Goal: Navigation & Orientation: Find specific page/section

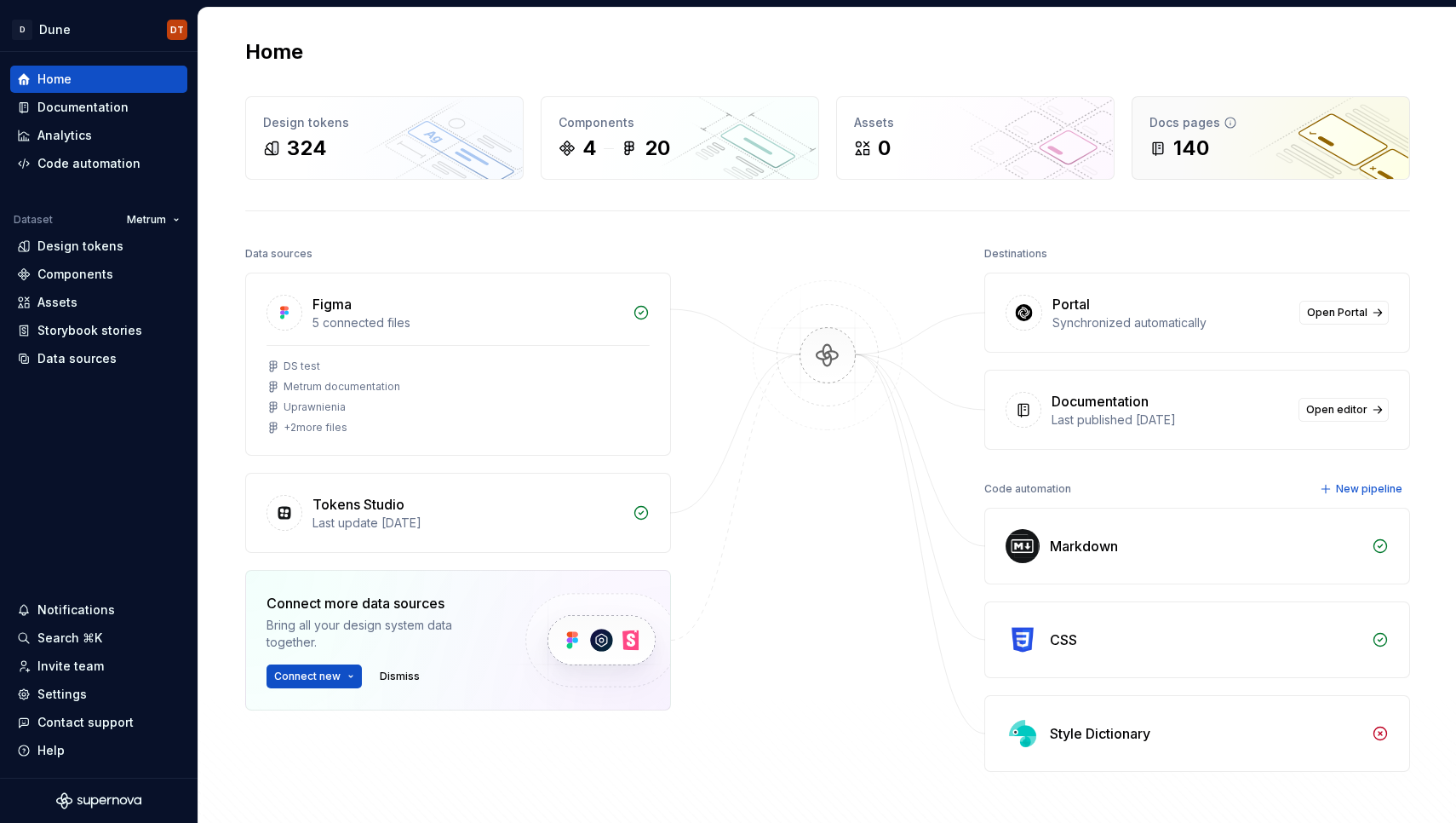
click at [1197, 142] on div "140" at bounding box center [1191, 148] width 36 height 27
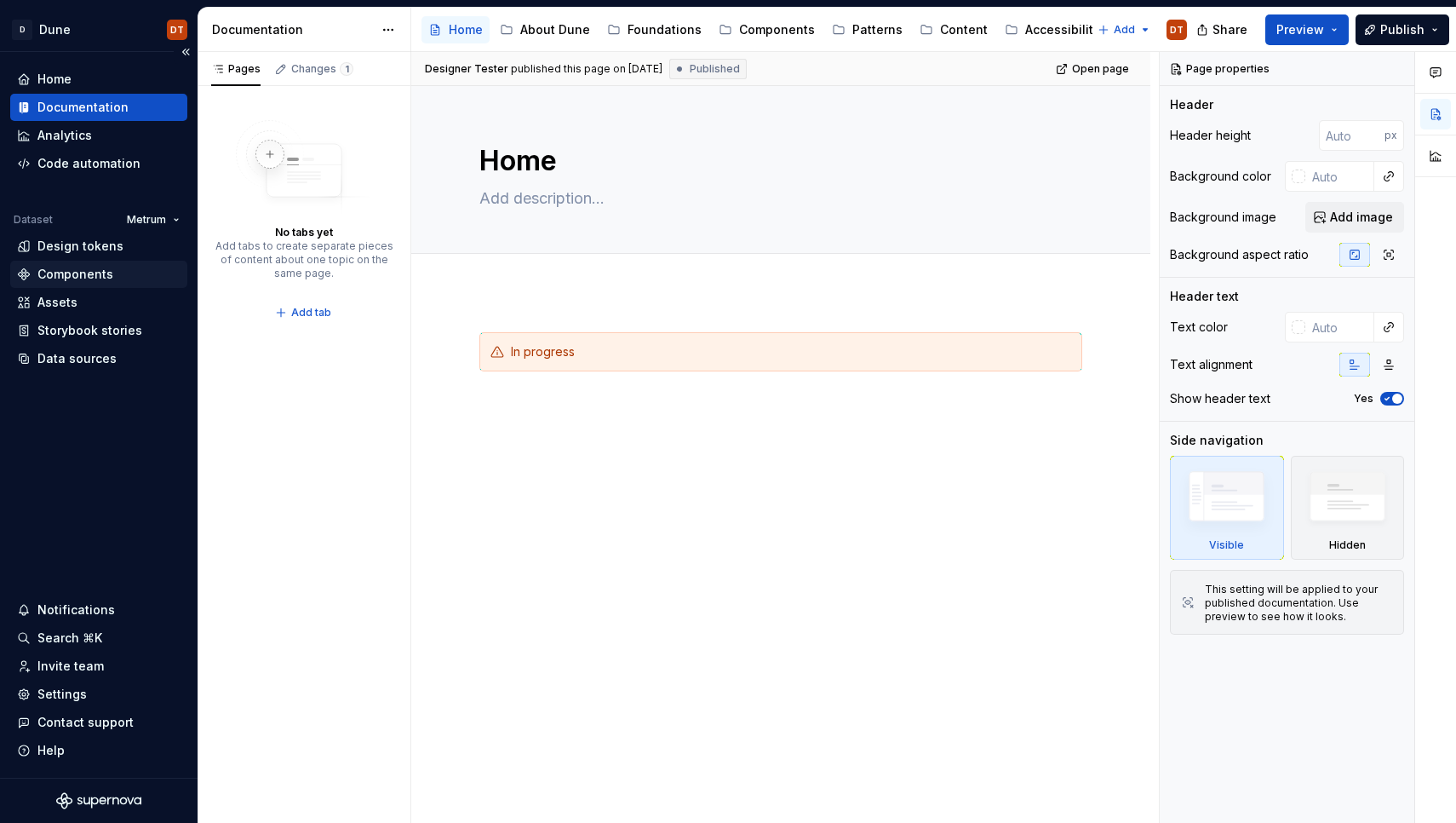
click at [79, 272] on div "Components" at bounding box center [75, 274] width 75 height 17
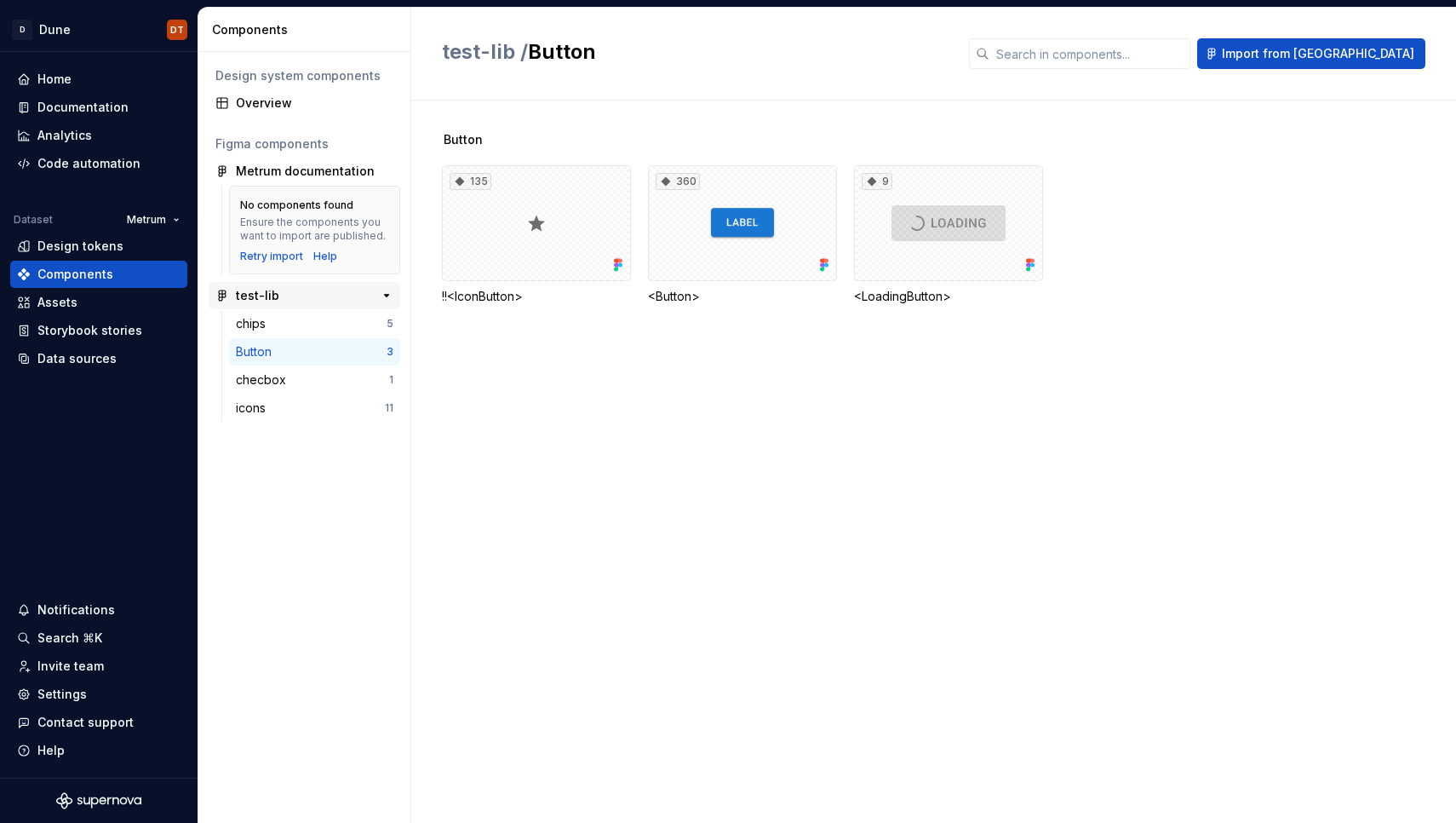
click at [279, 301] on div "test-lib" at bounding box center [299, 295] width 127 height 17
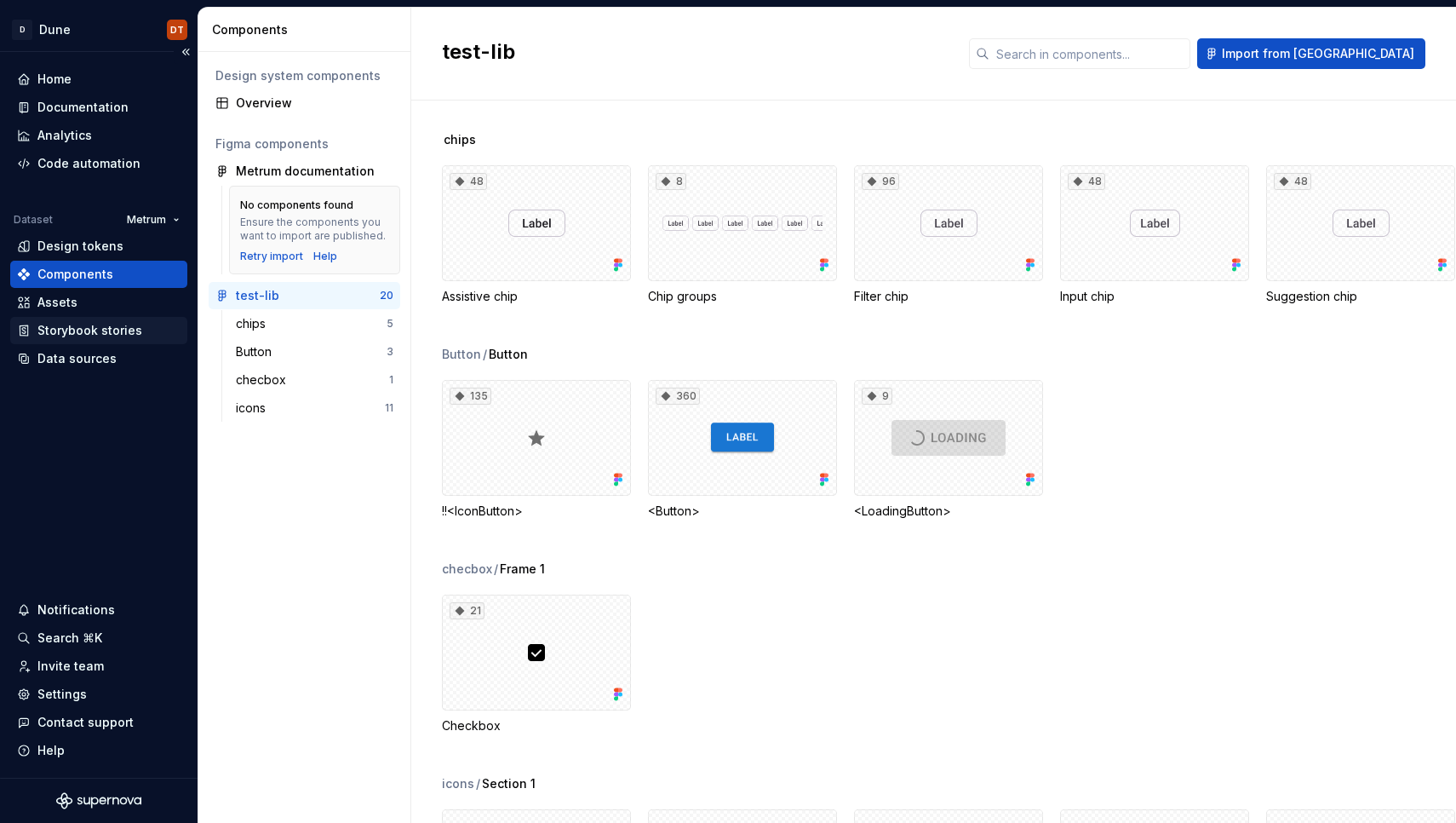
click at [107, 335] on div "Storybook stories" at bounding box center [90, 331] width 105 height 17
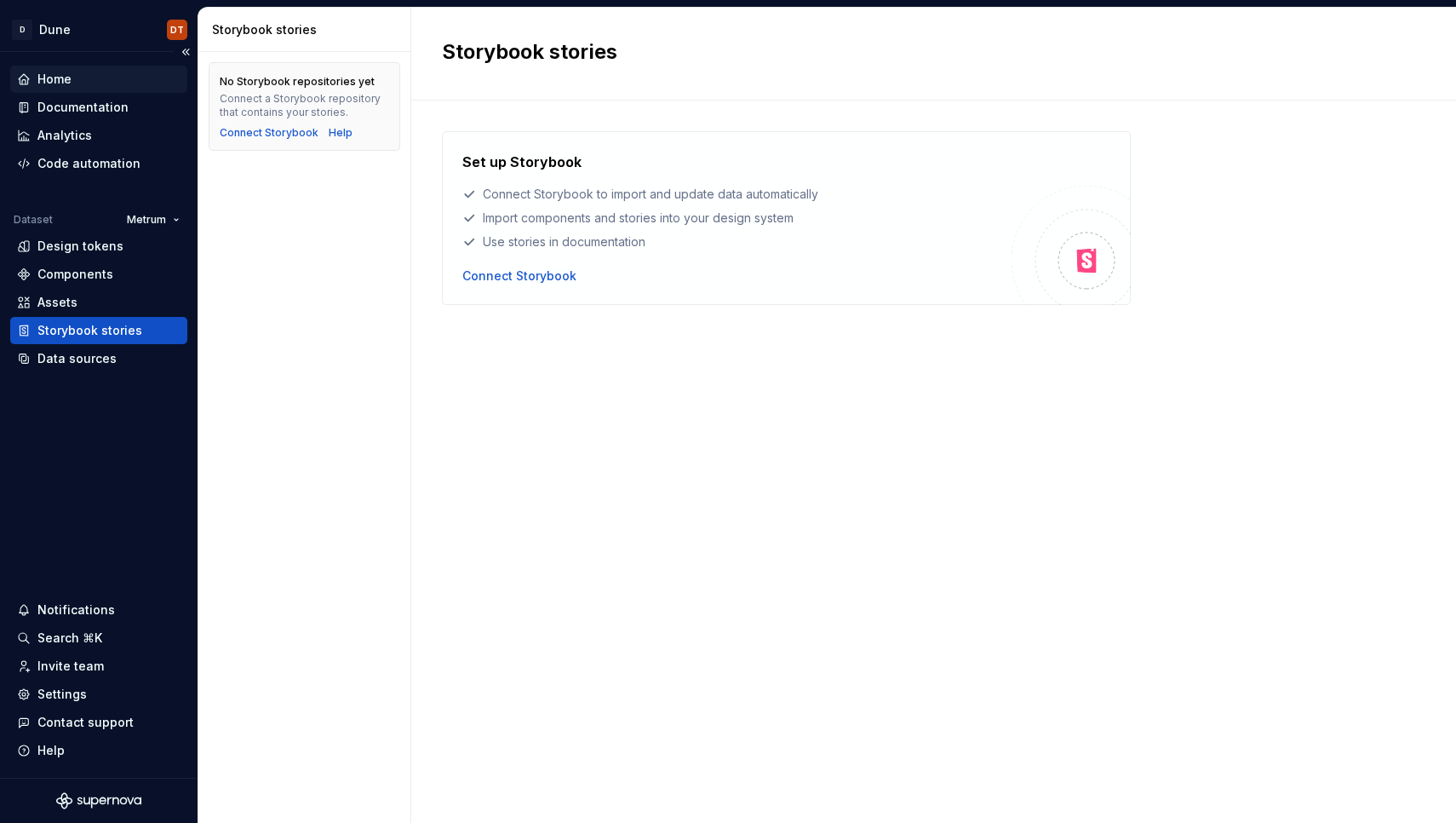
click at [71, 82] on div "Home" at bounding box center [55, 79] width 34 height 17
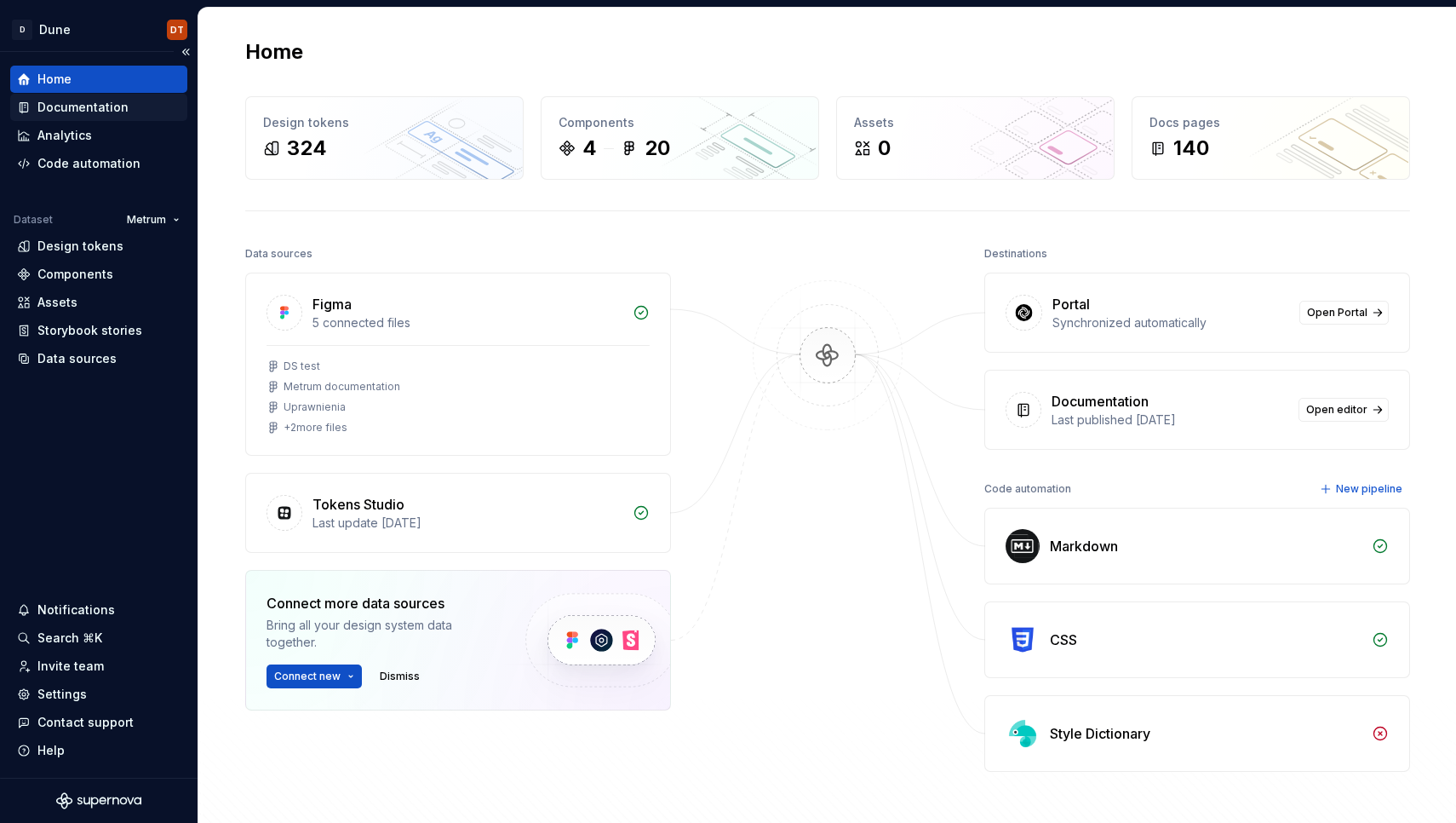
click at [75, 103] on div "Documentation" at bounding box center [83, 107] width 91 height 17
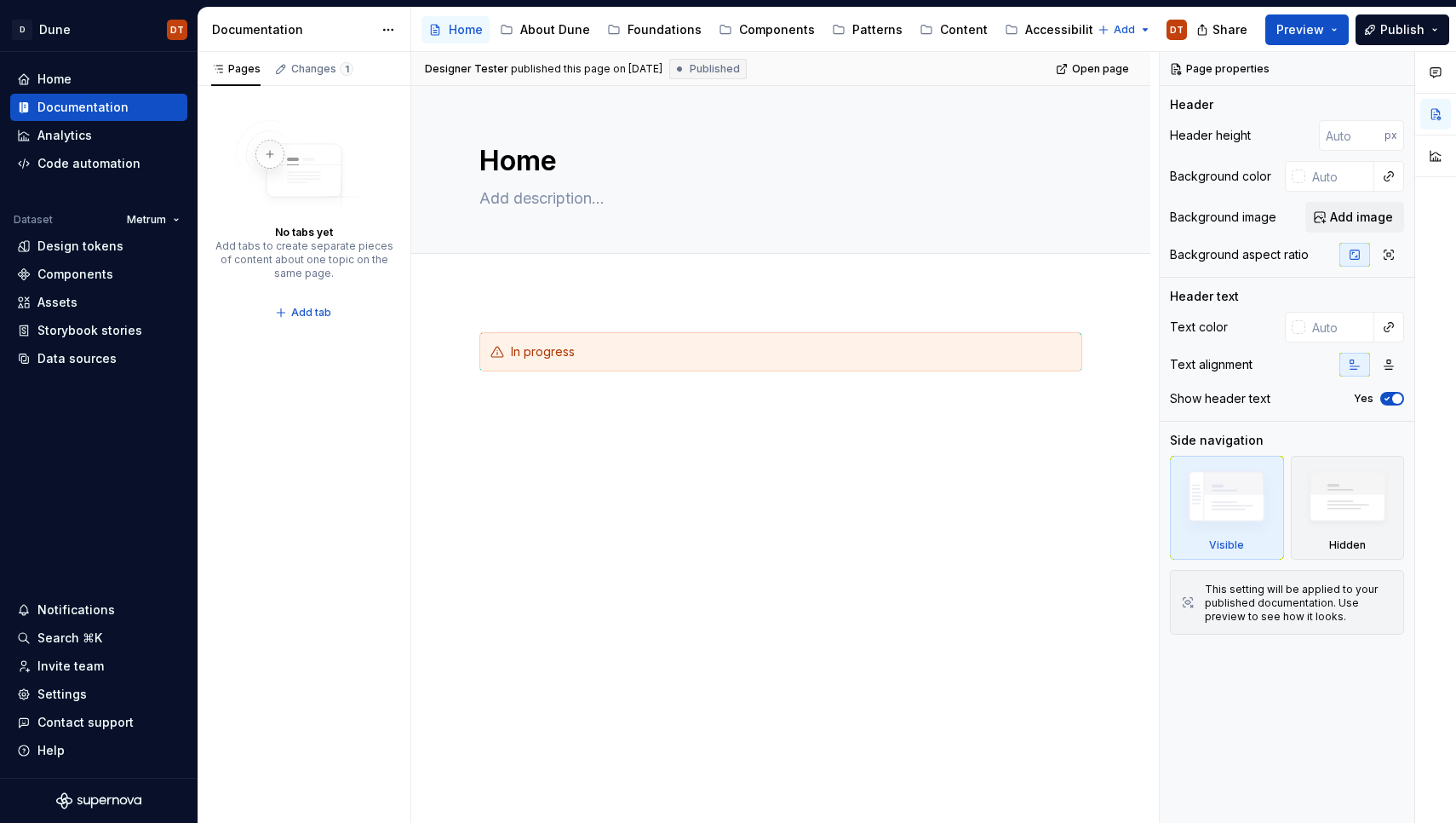
type textarea "*"
